Goal: Information Seeking & Learning: Learn about a topic

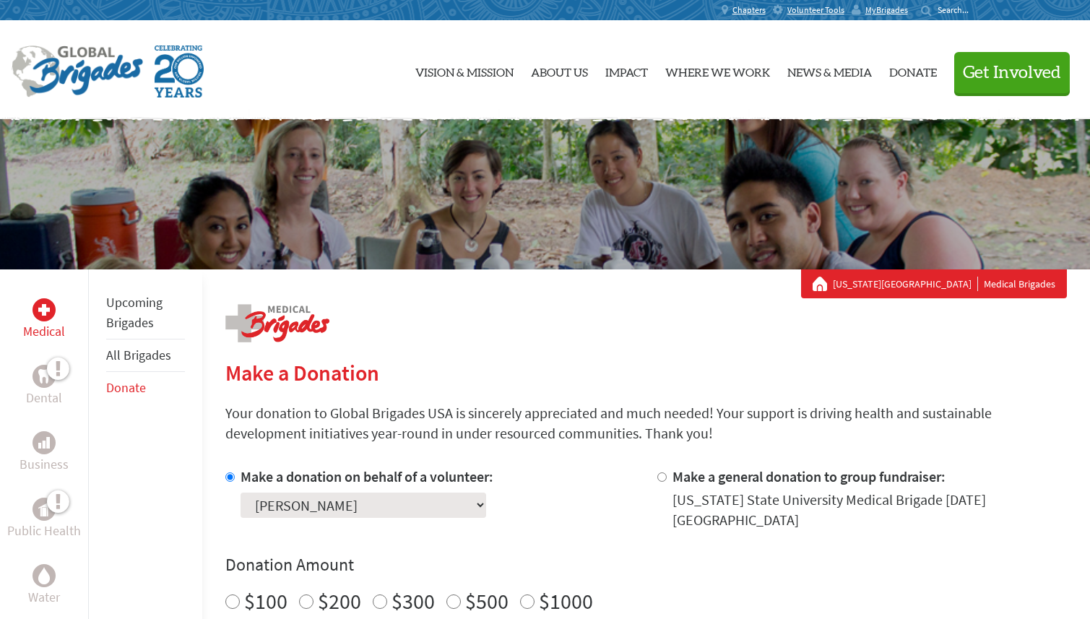
click at [123, 356] on link "All Brigades" at bounding box center [138, 355] width 65 height 17
click at [131, 311] on li "Upcoming Brigades" at bounding box center [144, 313] width 79 height 53
click at [134, 298] on link "Upcoming Brigades" at bounding box center [133, 312] width 56 height 37
